Goal: Information Seeking & Learning: Learn about a topic

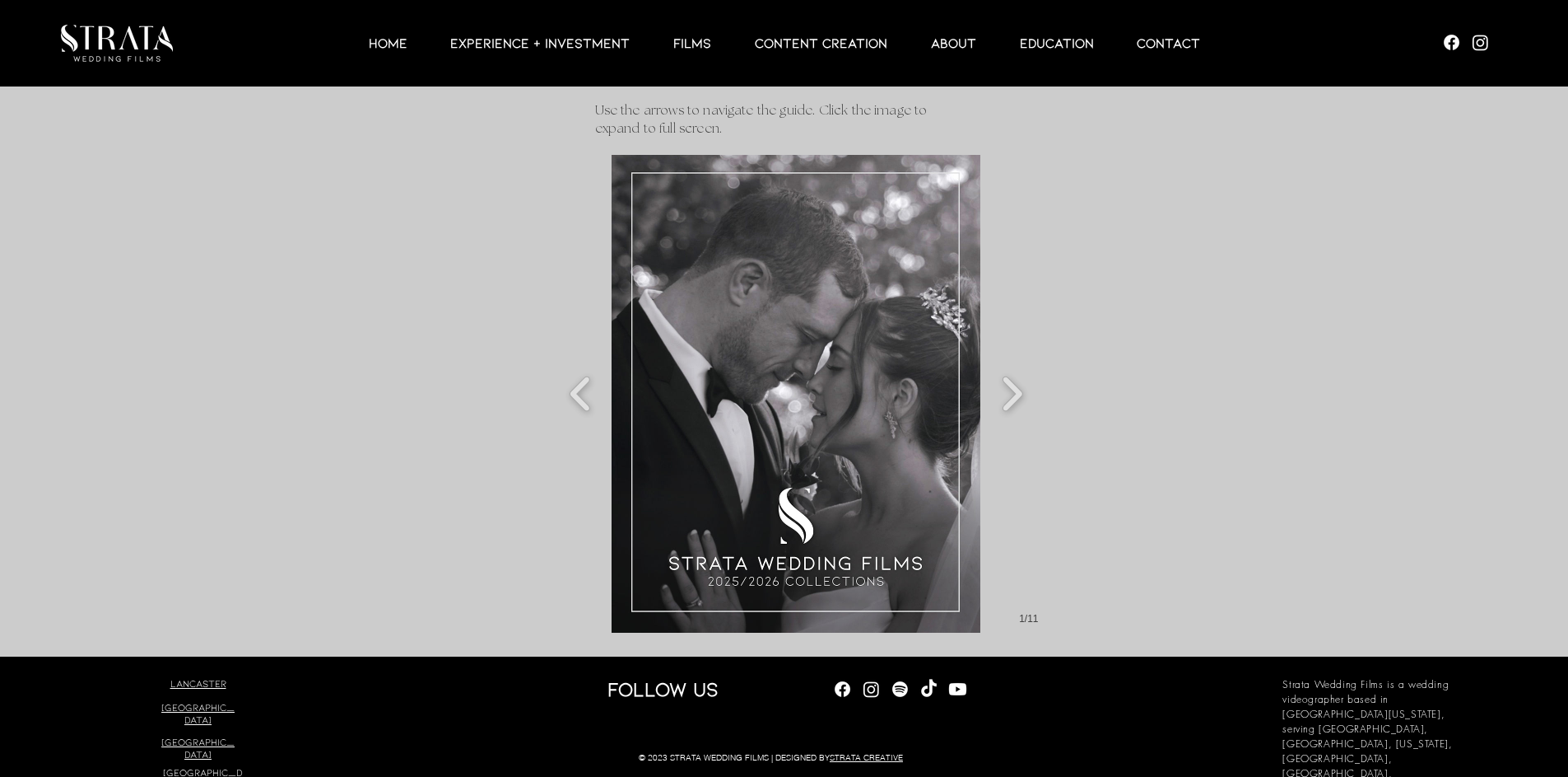
click at [858, 421] on img "Slide show gallery" at bounding box center [795, 393] width 369 height 478
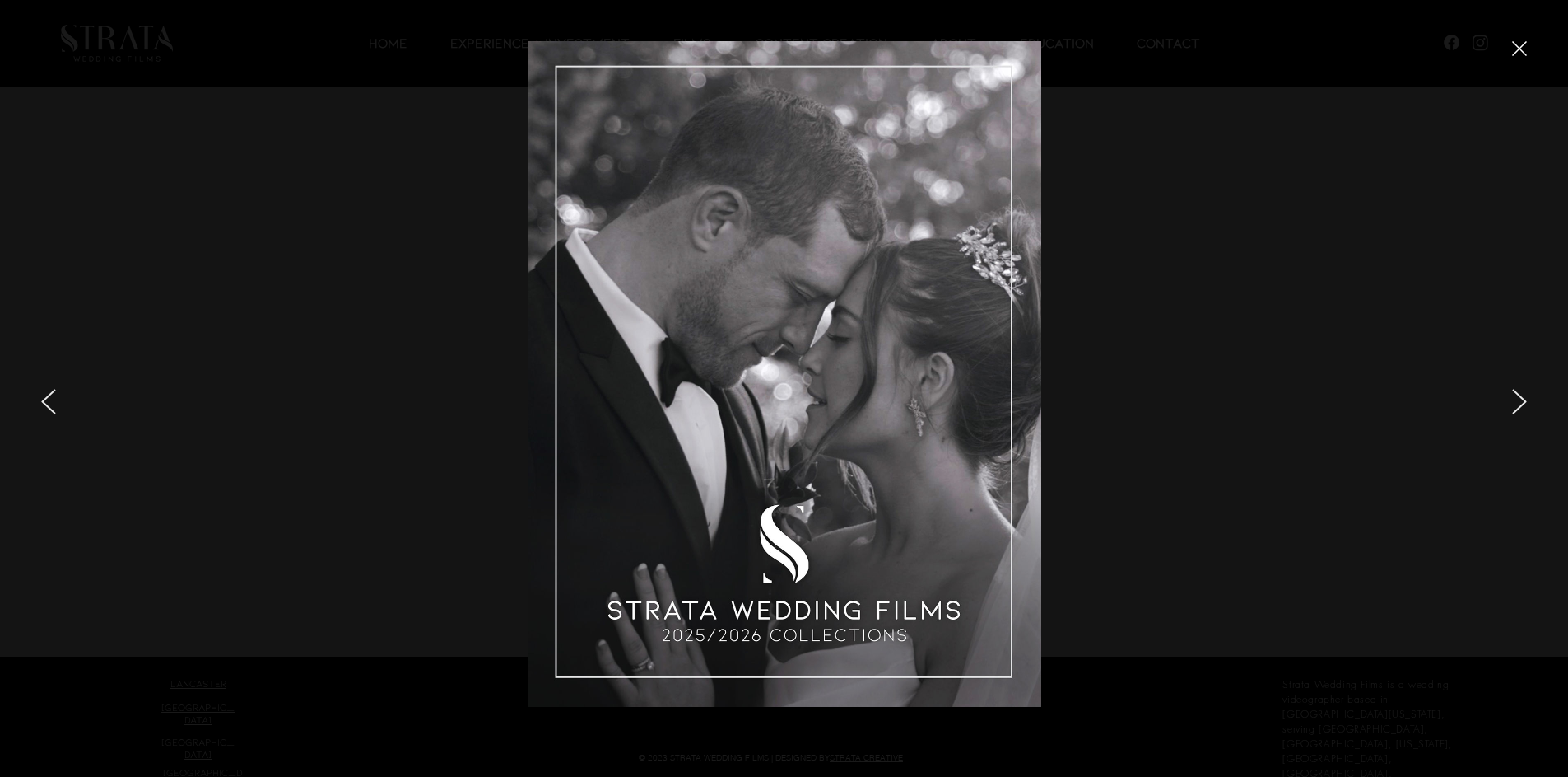
click at [1519, 404] on icon "next" at bounding box center [1519, 401] width 15 height 25
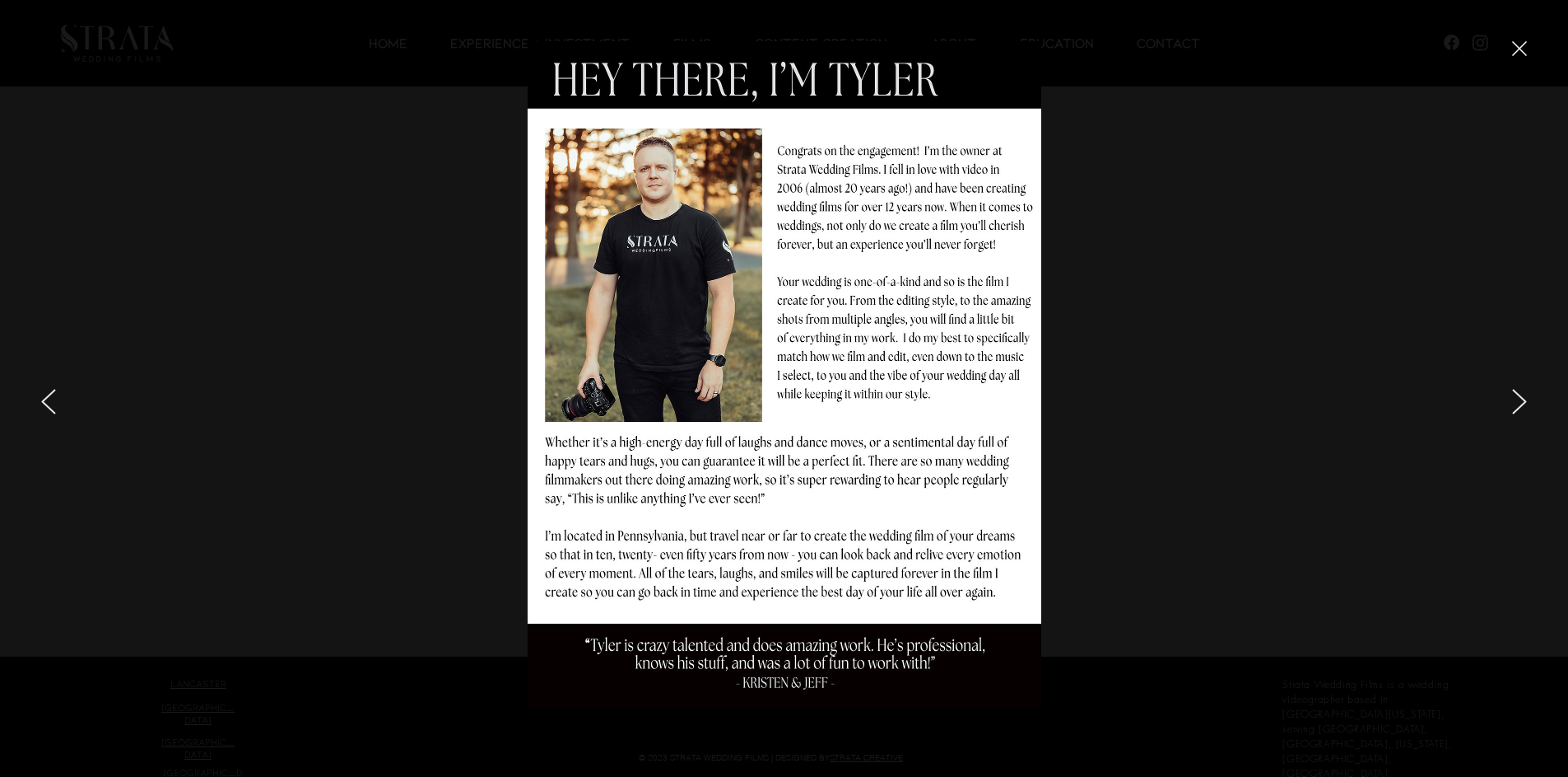
click at [1520, 396] on icon "next" at bounding box center [1519, 401] width 13 height 23
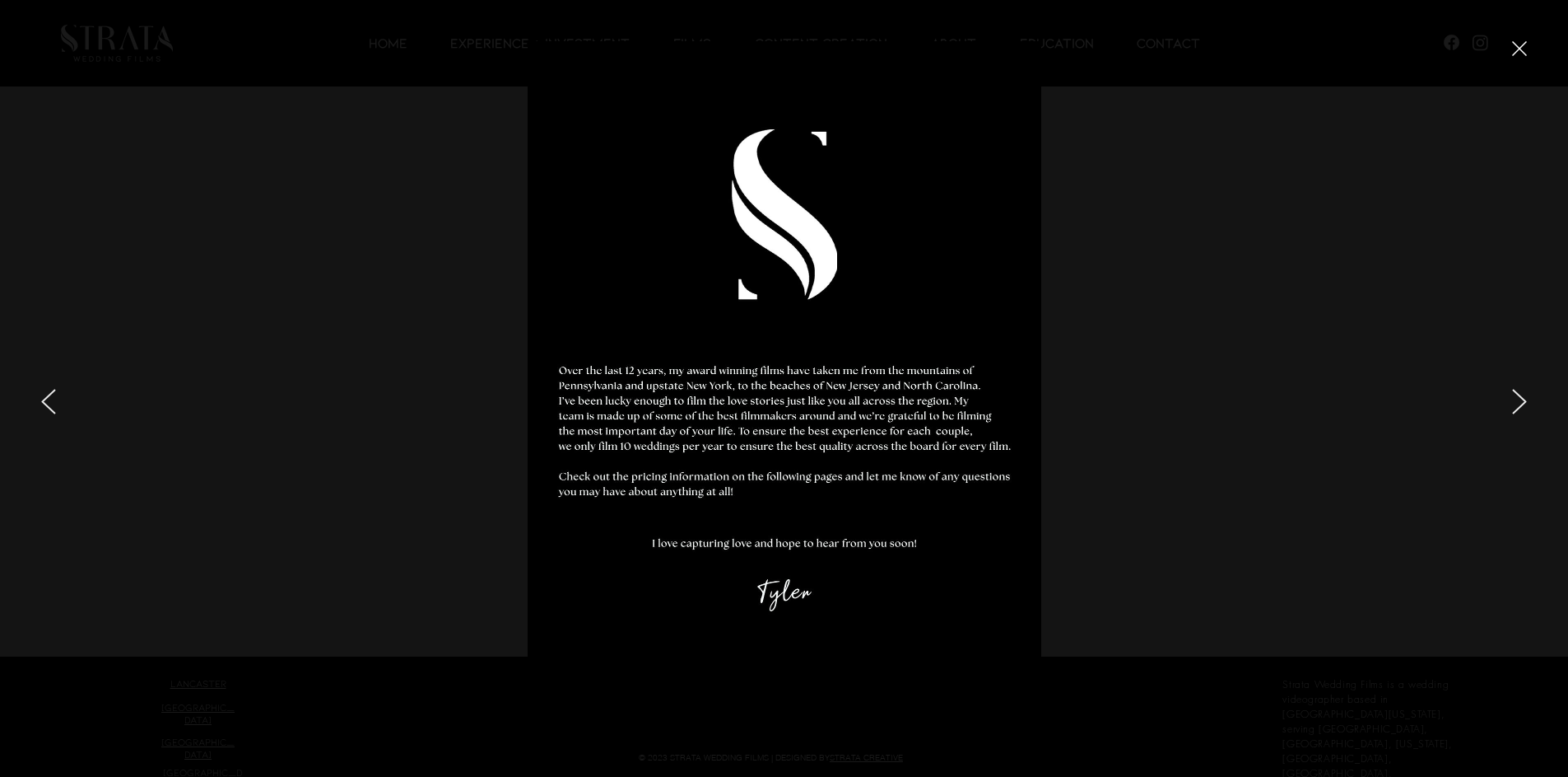
click at [1528, 407] on div at bounding box center [1309, 388] width 517 height 777
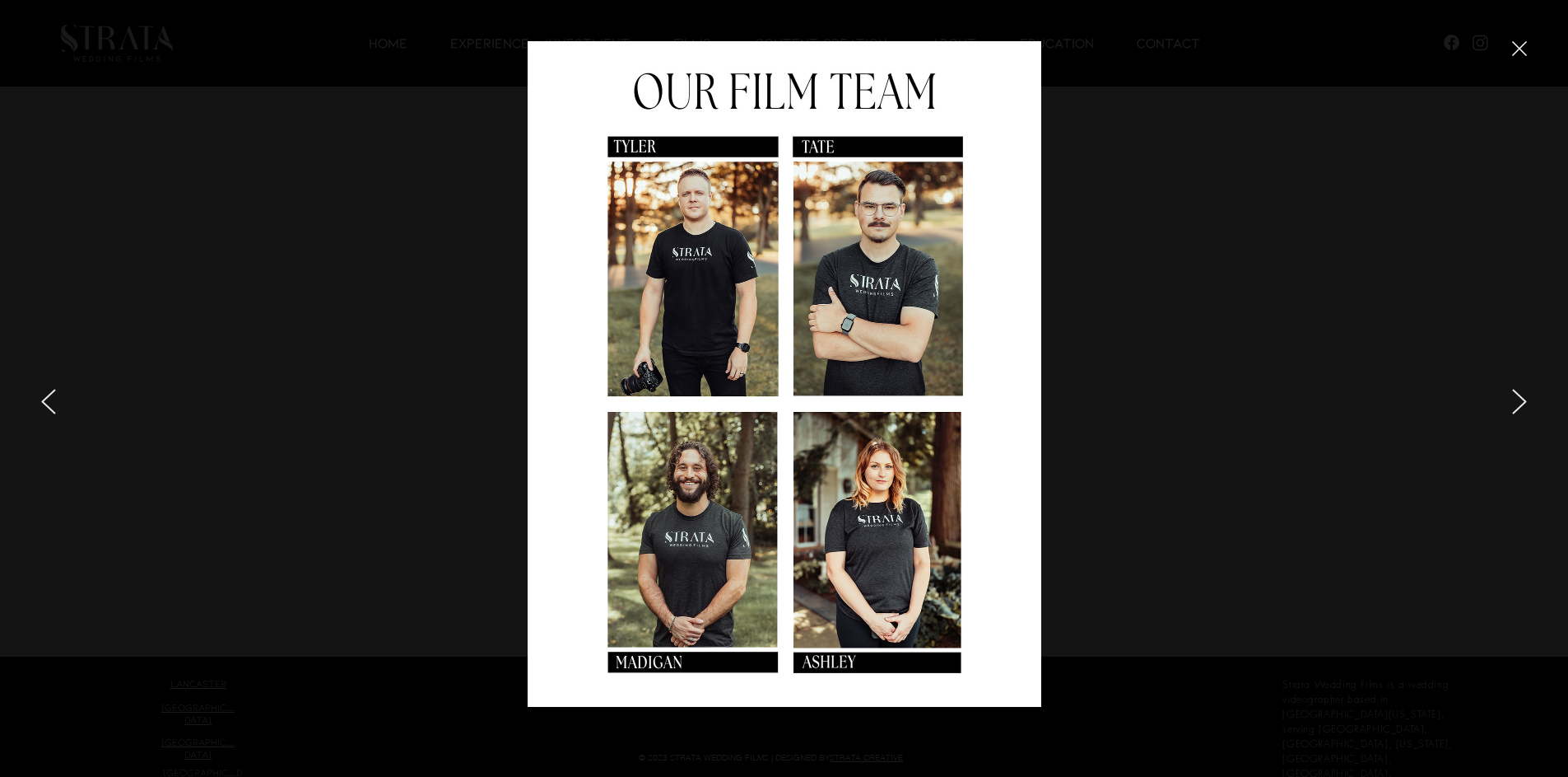
click at [1522, 399] on icon "next" at bounding box center [1519, 401] width 15 height 25
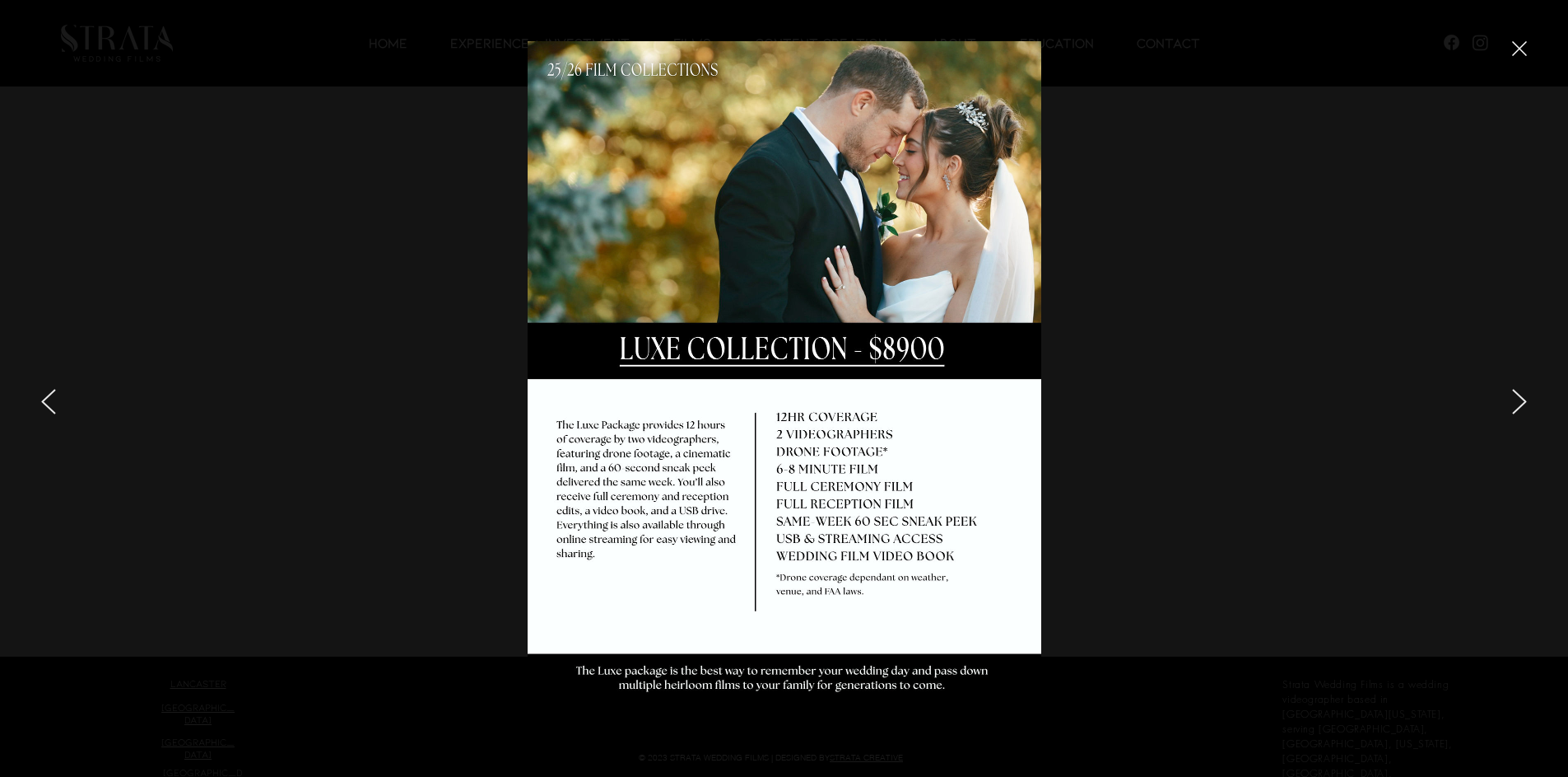
click at [1520, 401] on icon "next" at bounding box center [1519, 401] width 15 height 25
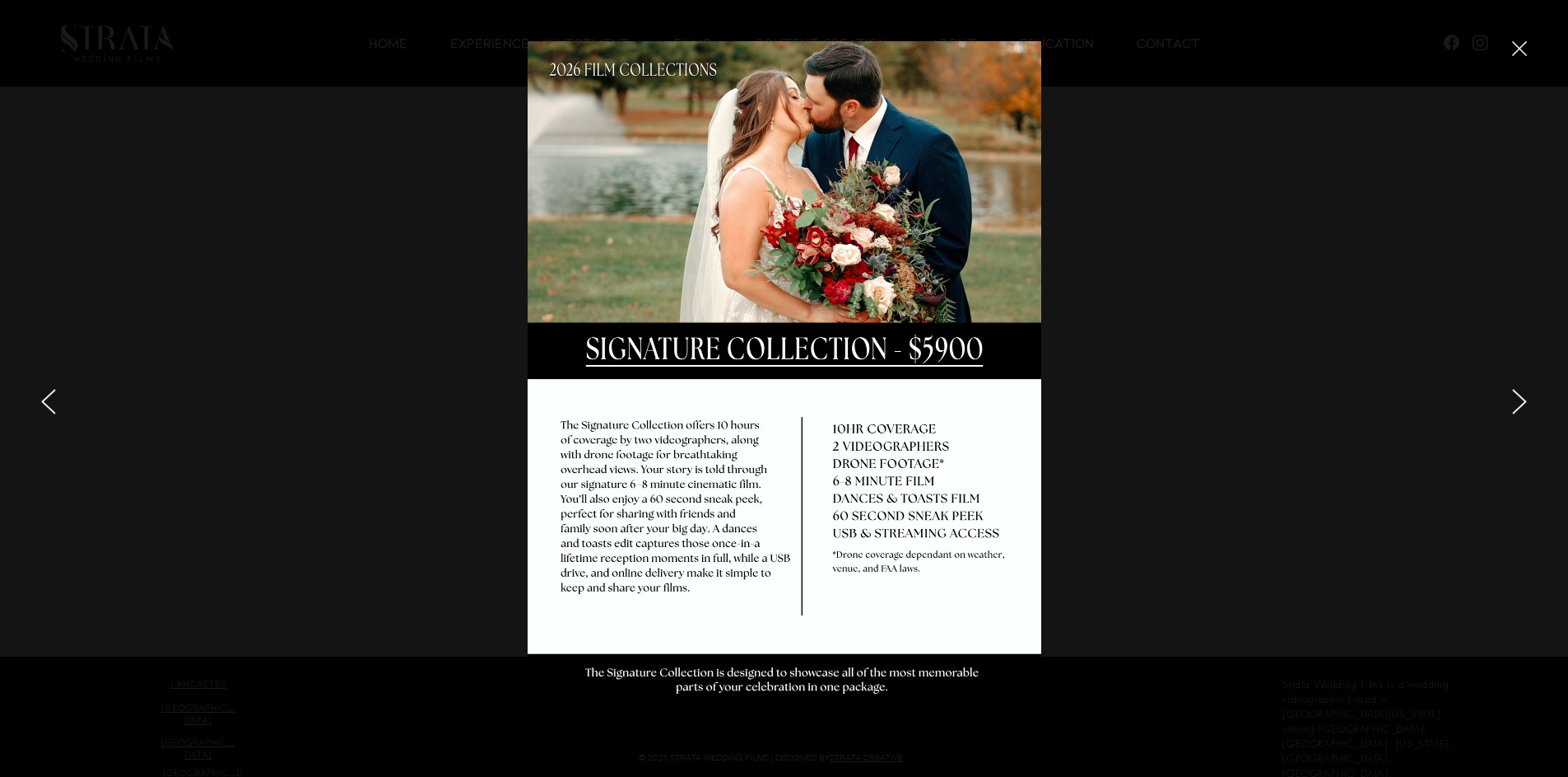
click at [1521, 406] on icon "next" at bounding box center [1519, 401] width 13 height 23
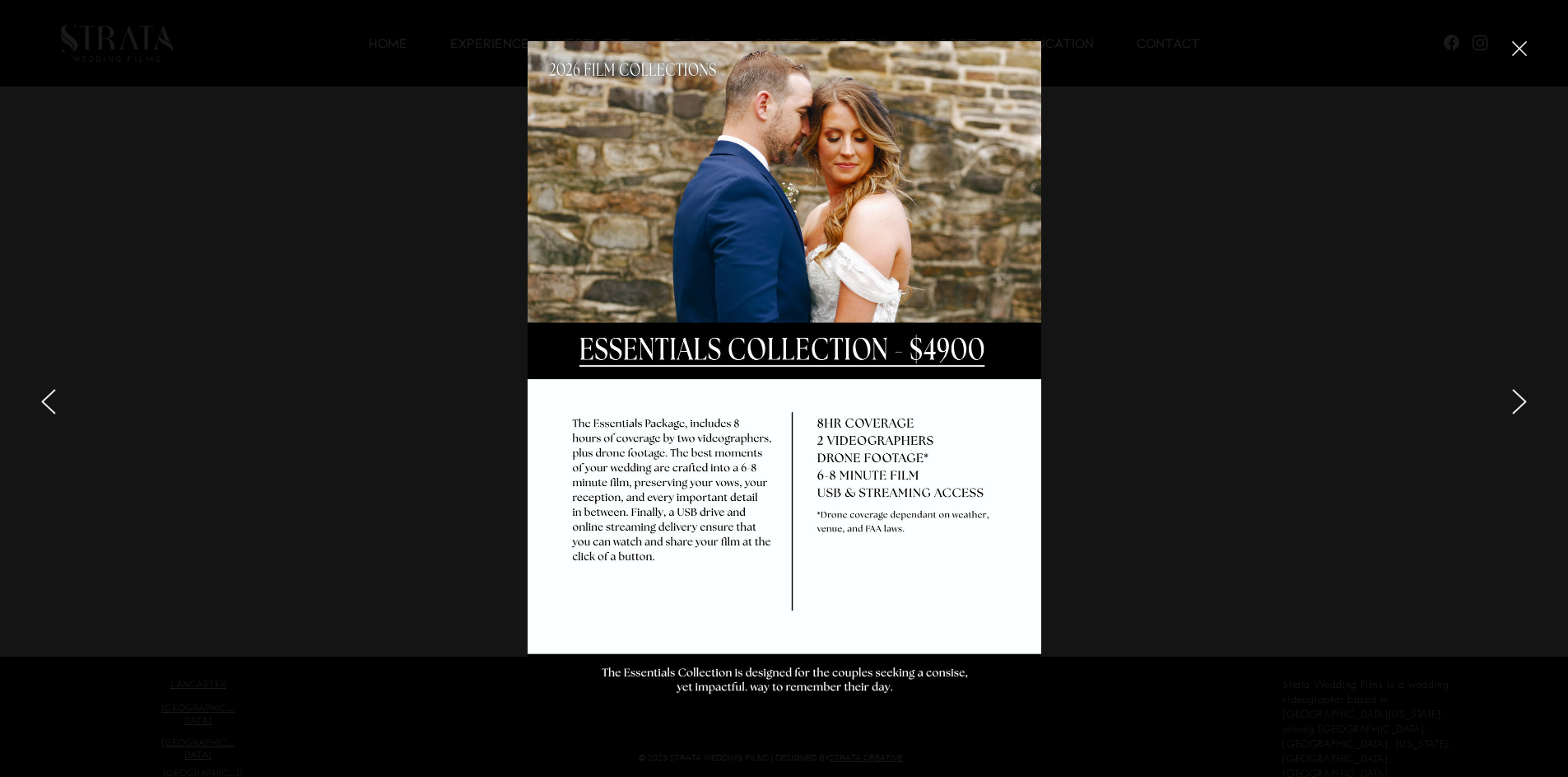
click at [1530, 396] on div at bounding box center [1309, 388] width 517 height 777
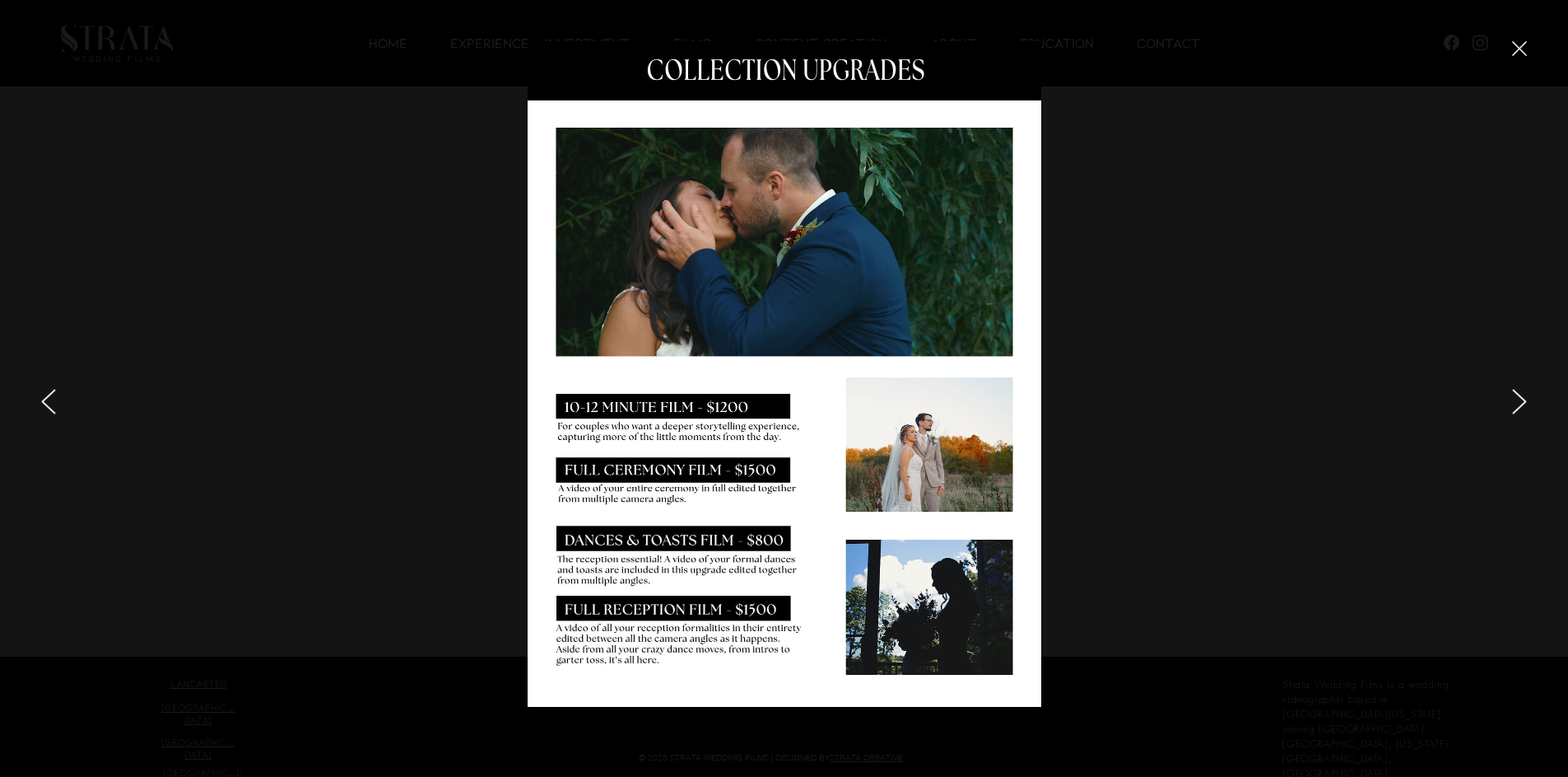
click at [1523, 405] on icon "next" at bounding box center [1519, 401] width 13 height 23
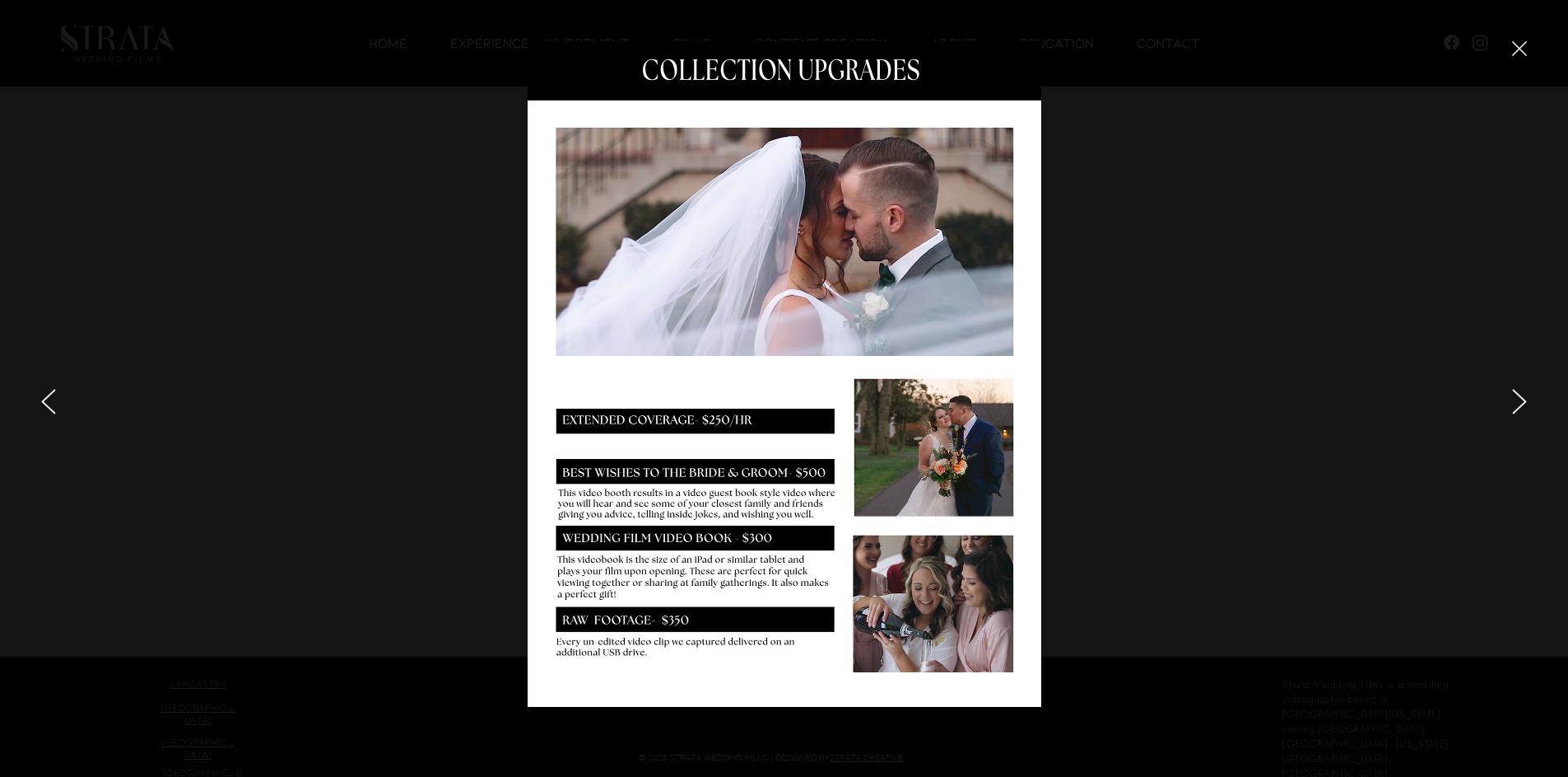
click at [1525, 403] on icon "next" at bounding box center [1519, 401] width 13 height 23
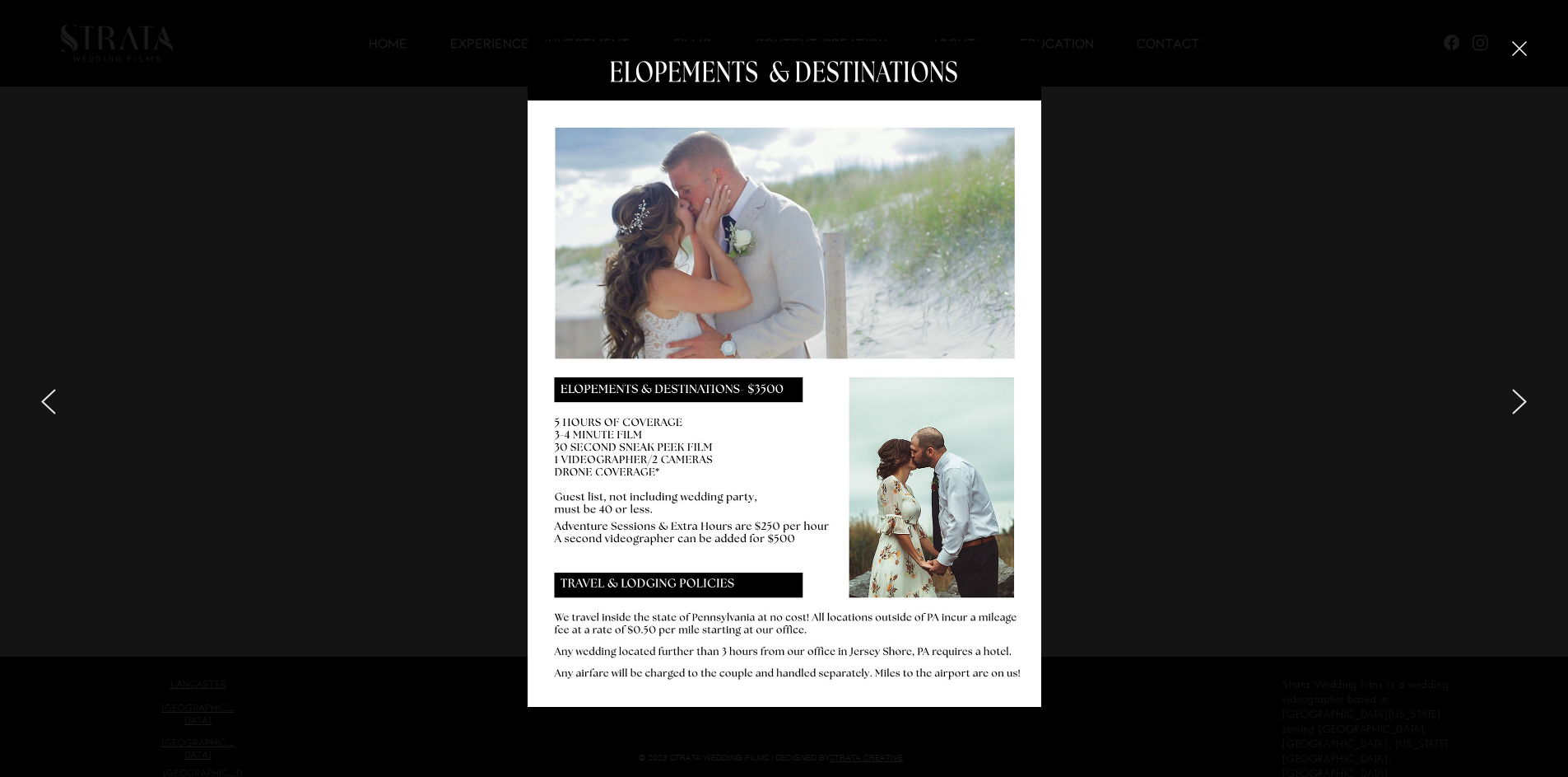
click at [1517, 402] on icon "next" at bounding box center [1519, 401] width 15 height 25
